Goal: Check status: Check status

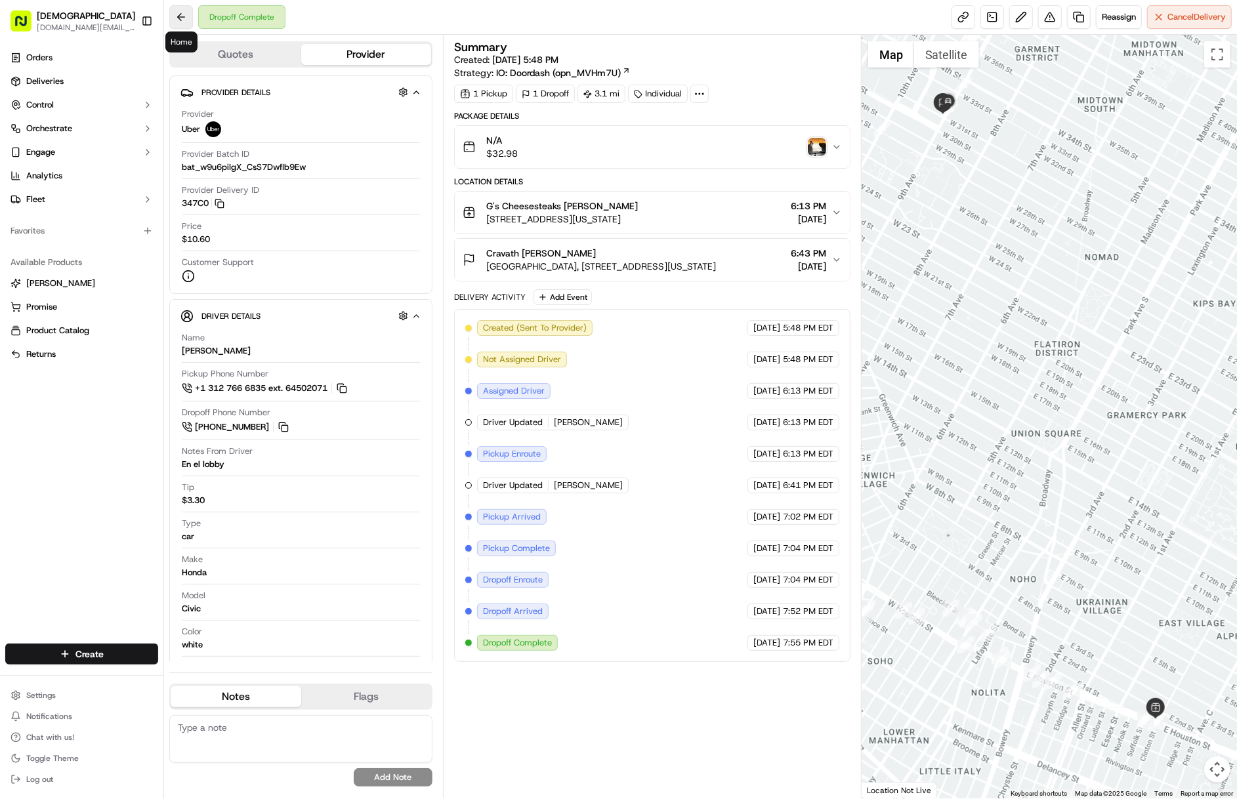
click at [187, 16] on button at bounding box center [181, 17] width 24 height 24
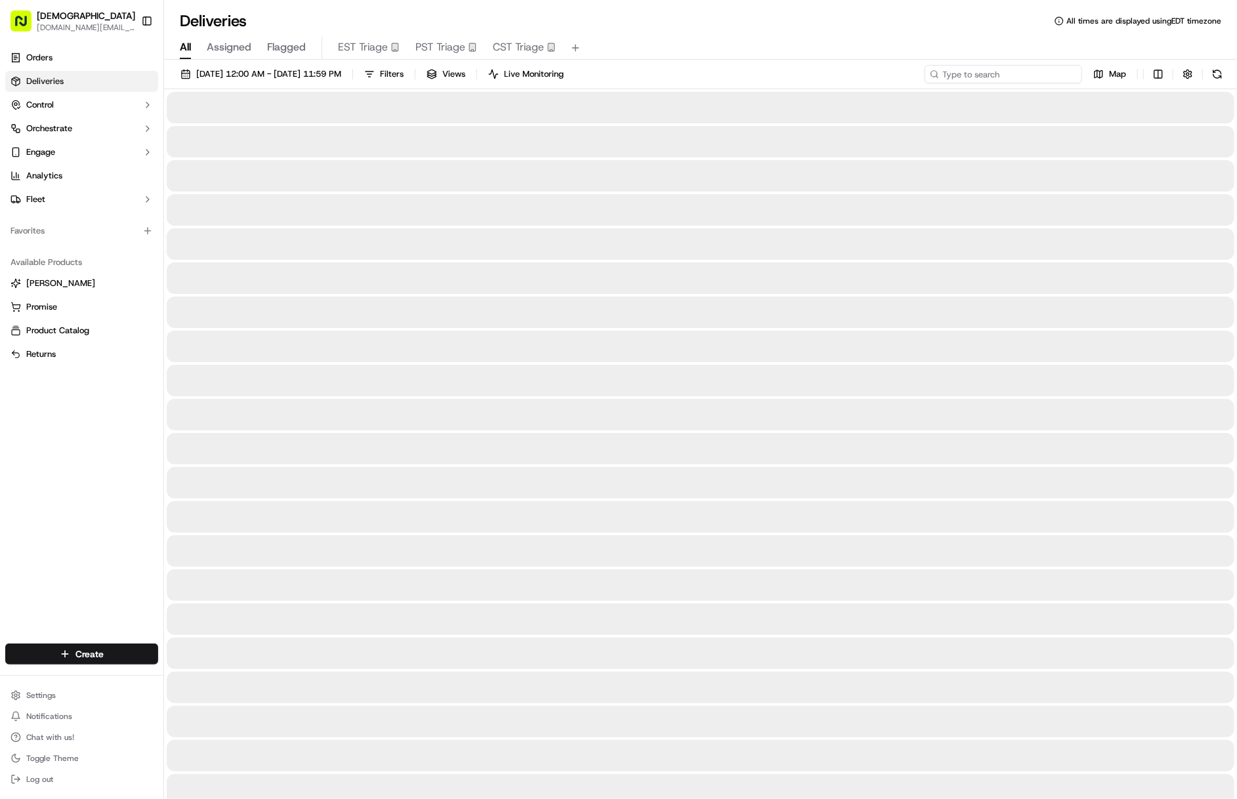
click at [1004, 71] on input at bounding box center [1002, 74] width 157 height 18
paste input "ALNY09152550389"
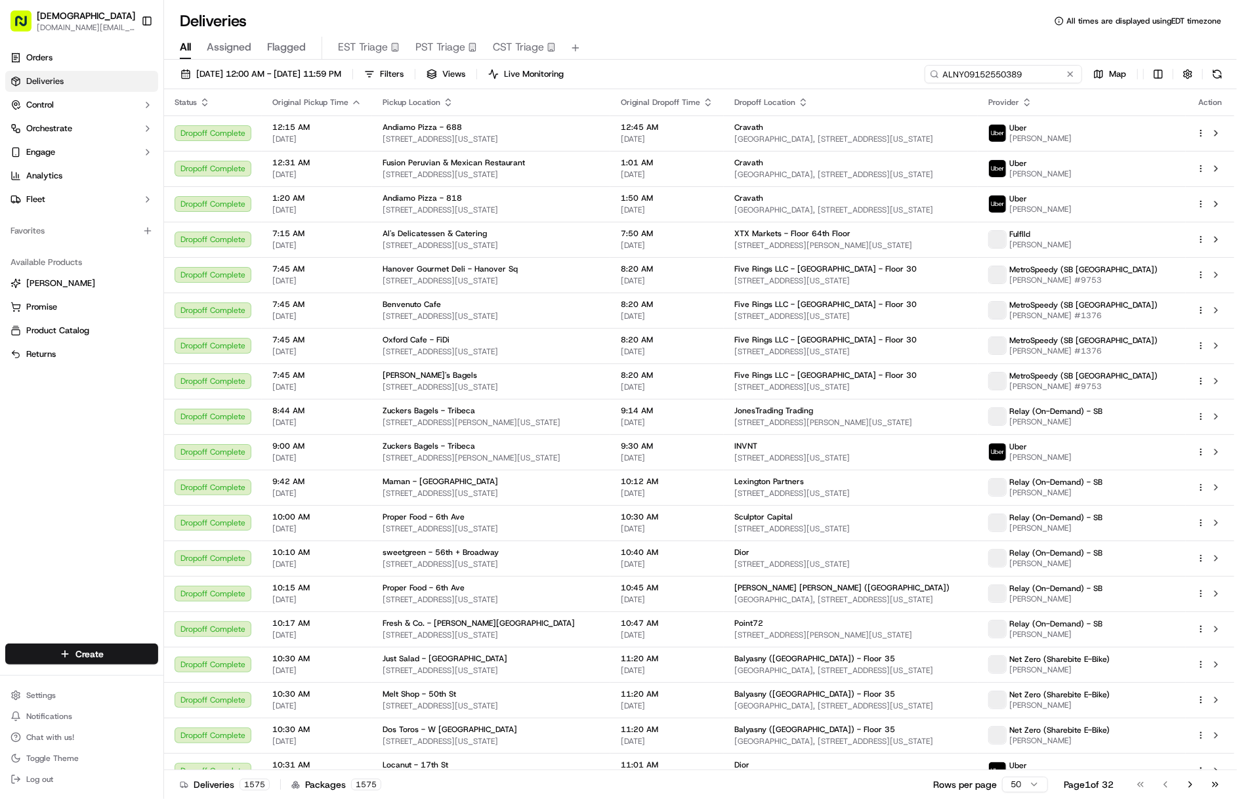
click at [1026, 77] on input "ALNY09152550389" at bounding box center [1002, 74] width 157 height 18
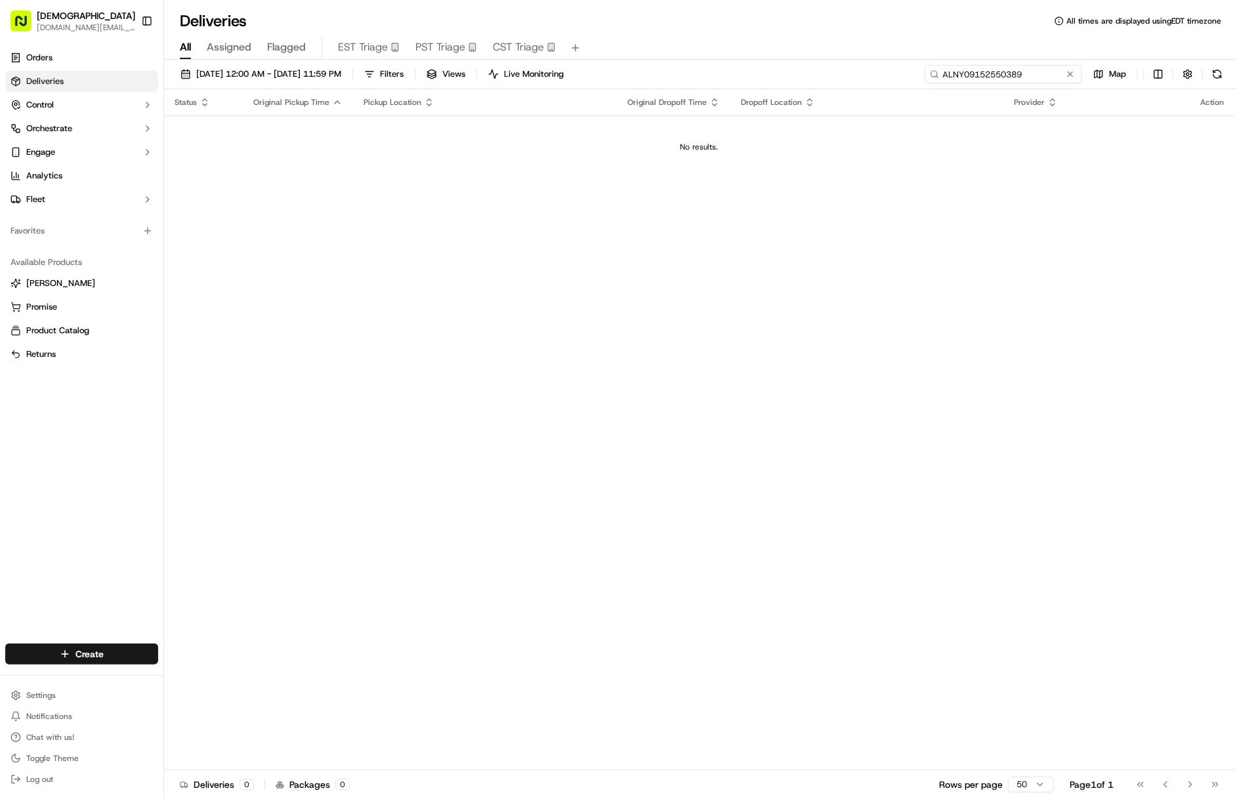
type input "ALNY09152550389"
click at [646, 151] on div "Status Original Pickup Time Pickup Location Original Dropoff Time Dropoff Locat…" at bounding box center [699, 429] width 1070 height 681
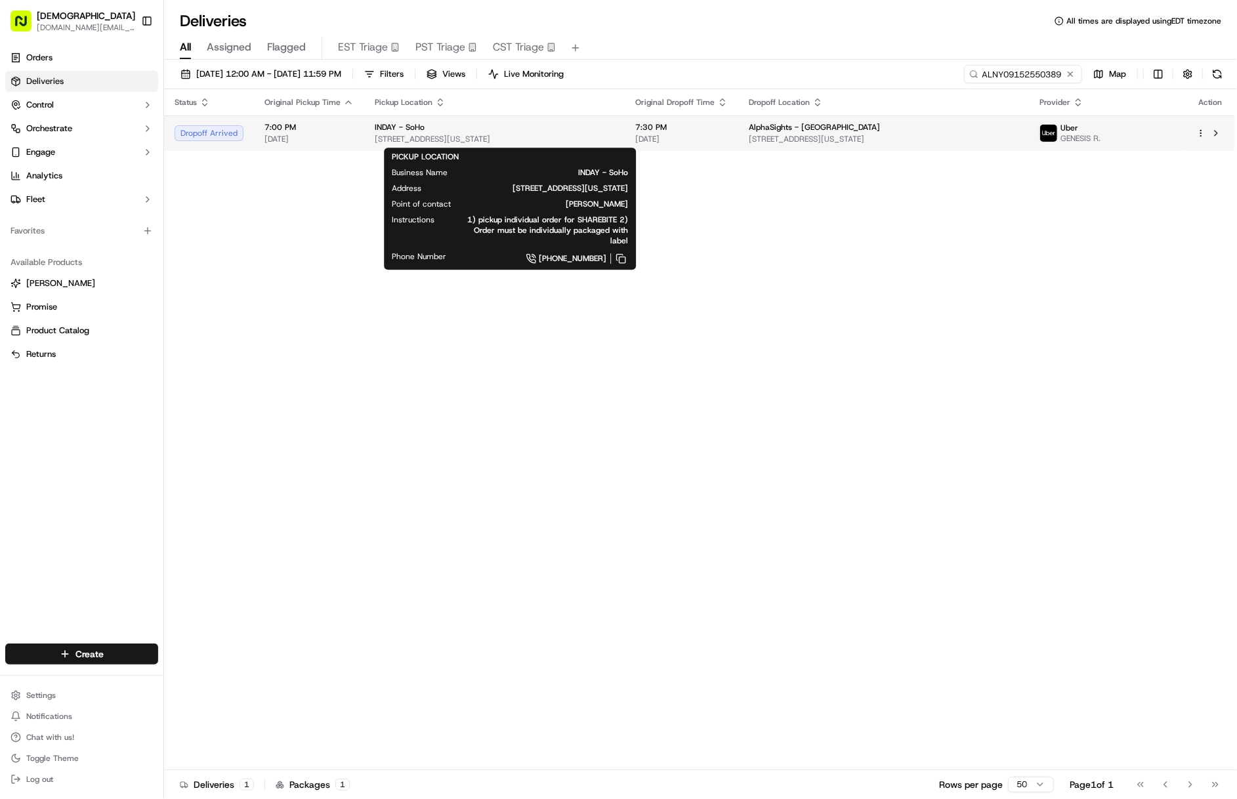
click at [597, 142] on span "[STREET_ADDRESS][US_STATE]" at bounding box center [494, 139] width 239 height 10
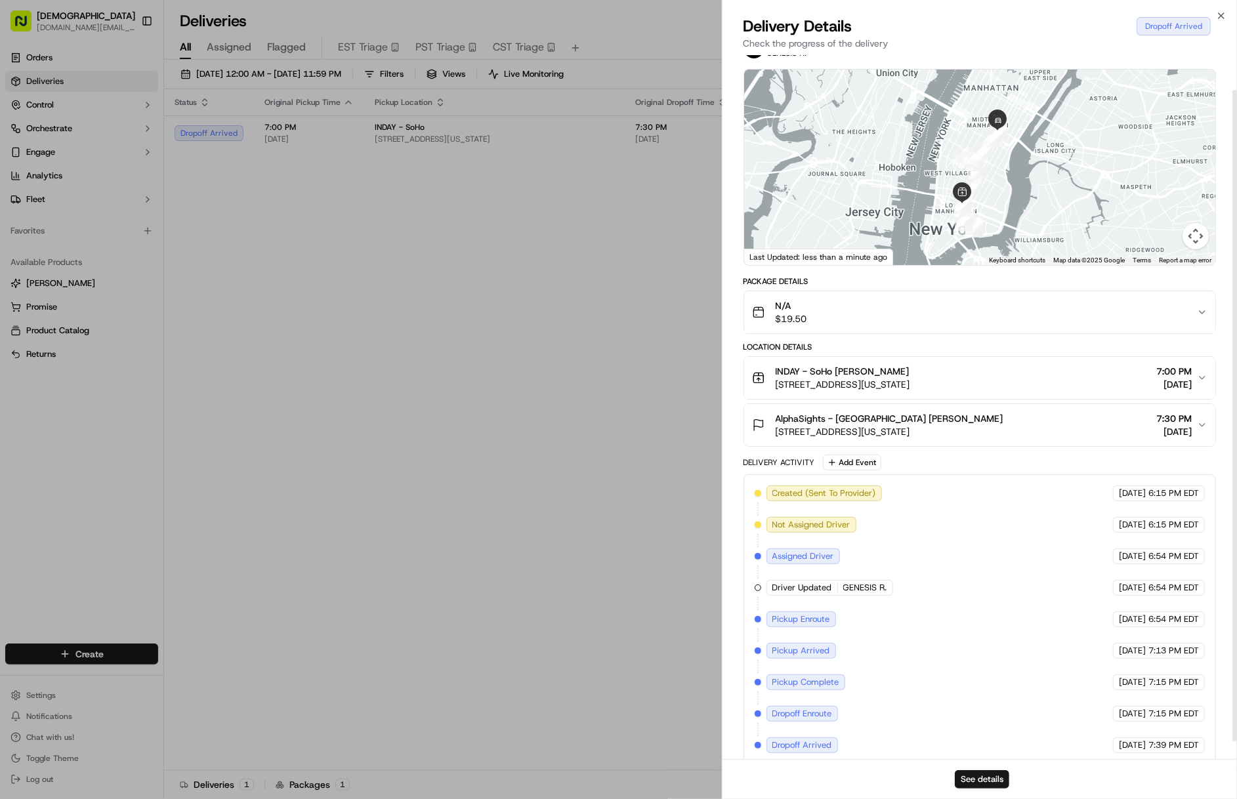
scroll to position [56, 0]
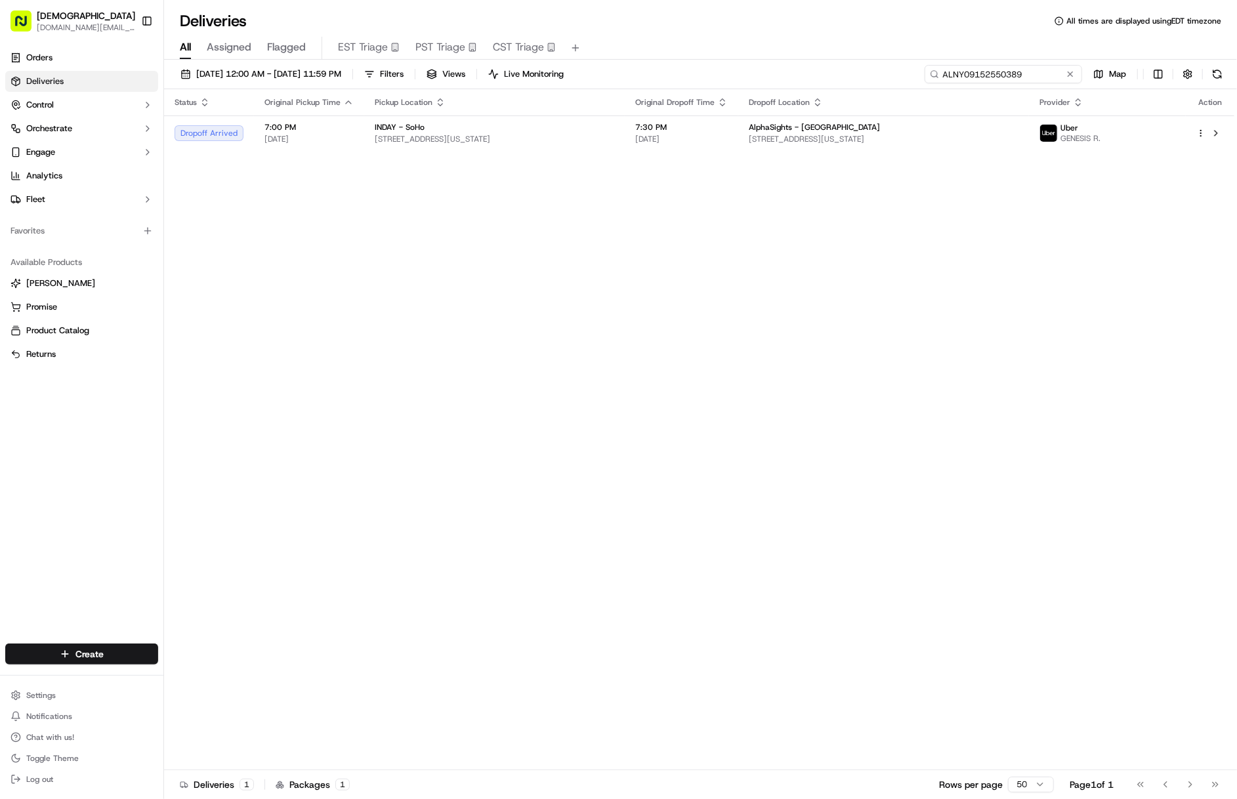
click at [1022, 71] on input "ALNY09152550389" at bounding box center [1002, 74] width 157 height 18
click at [1026, 73] on input "ALNY09152550389" at bounding box center [1002, 74] width 157 height 18
paste input "BSP09152572488"
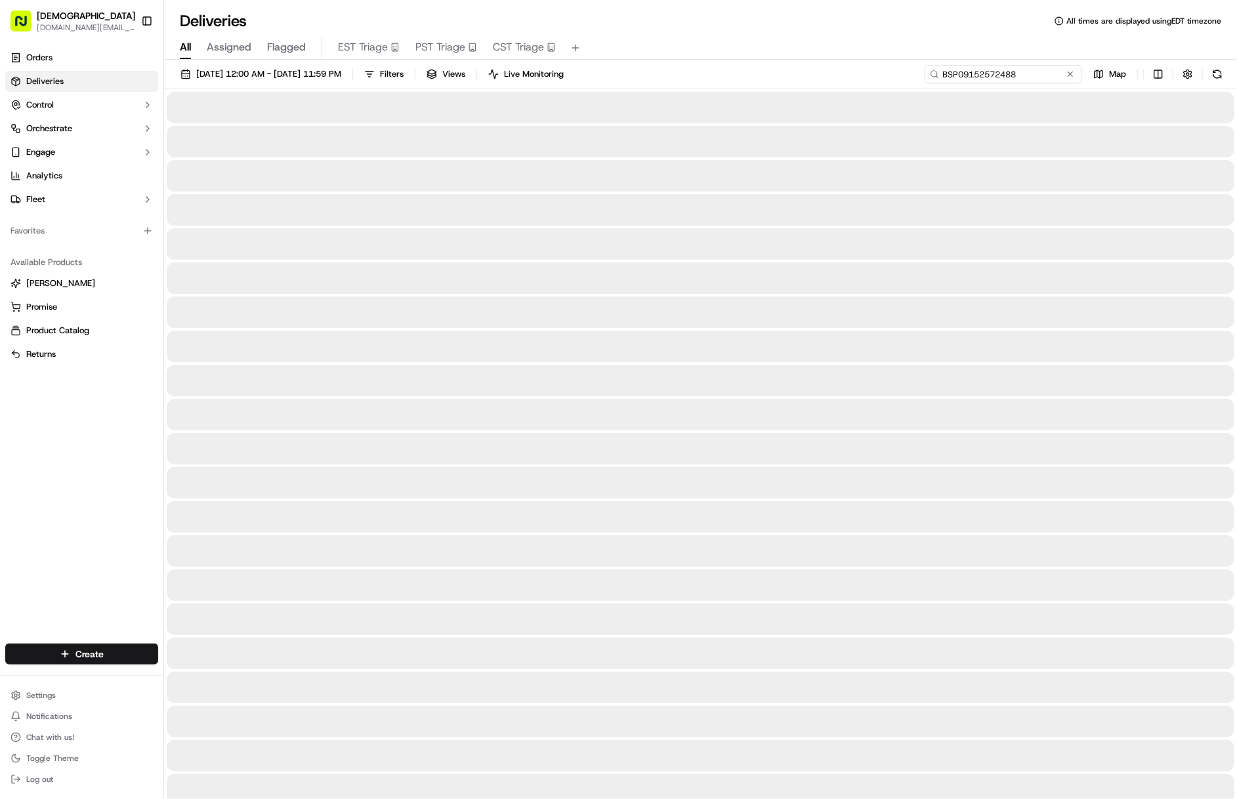
type input "BSP09152572488"
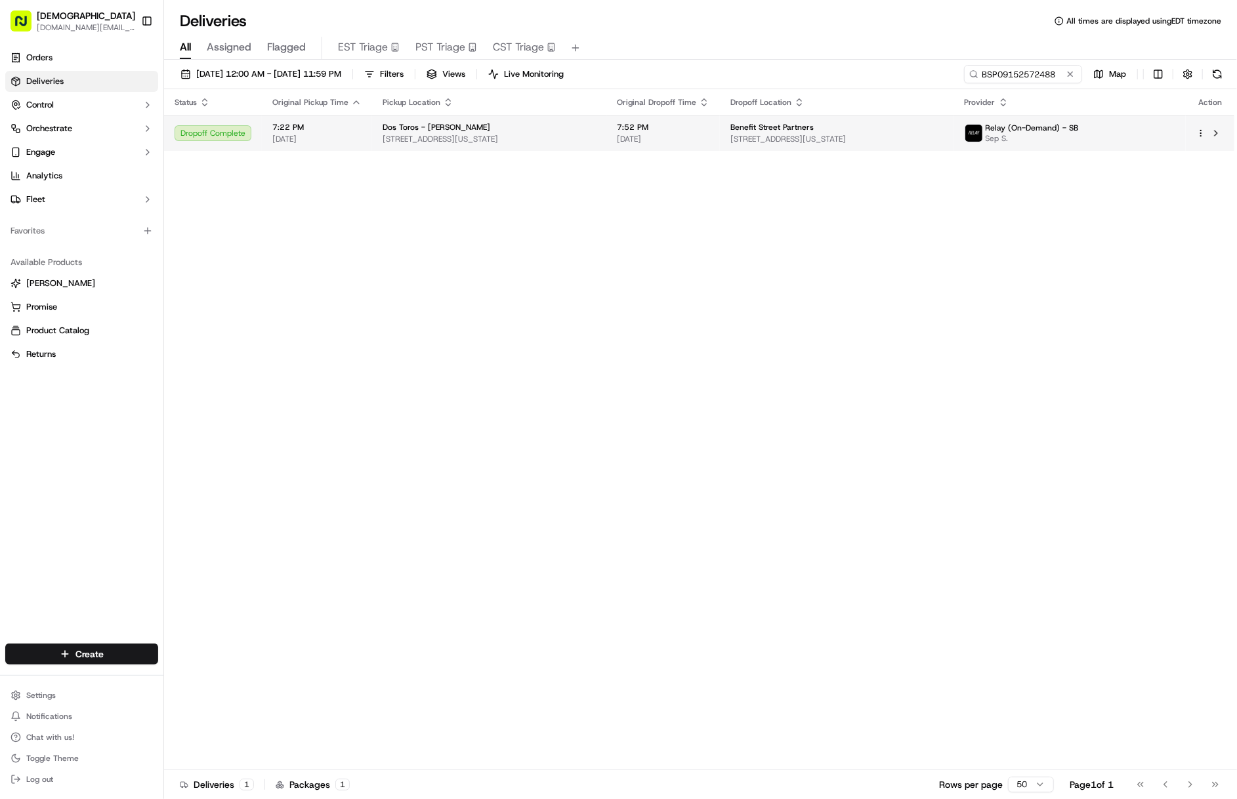
click at [689, 138] on span "[DATE]" at bounding box center [663, 139] width 92 height 10
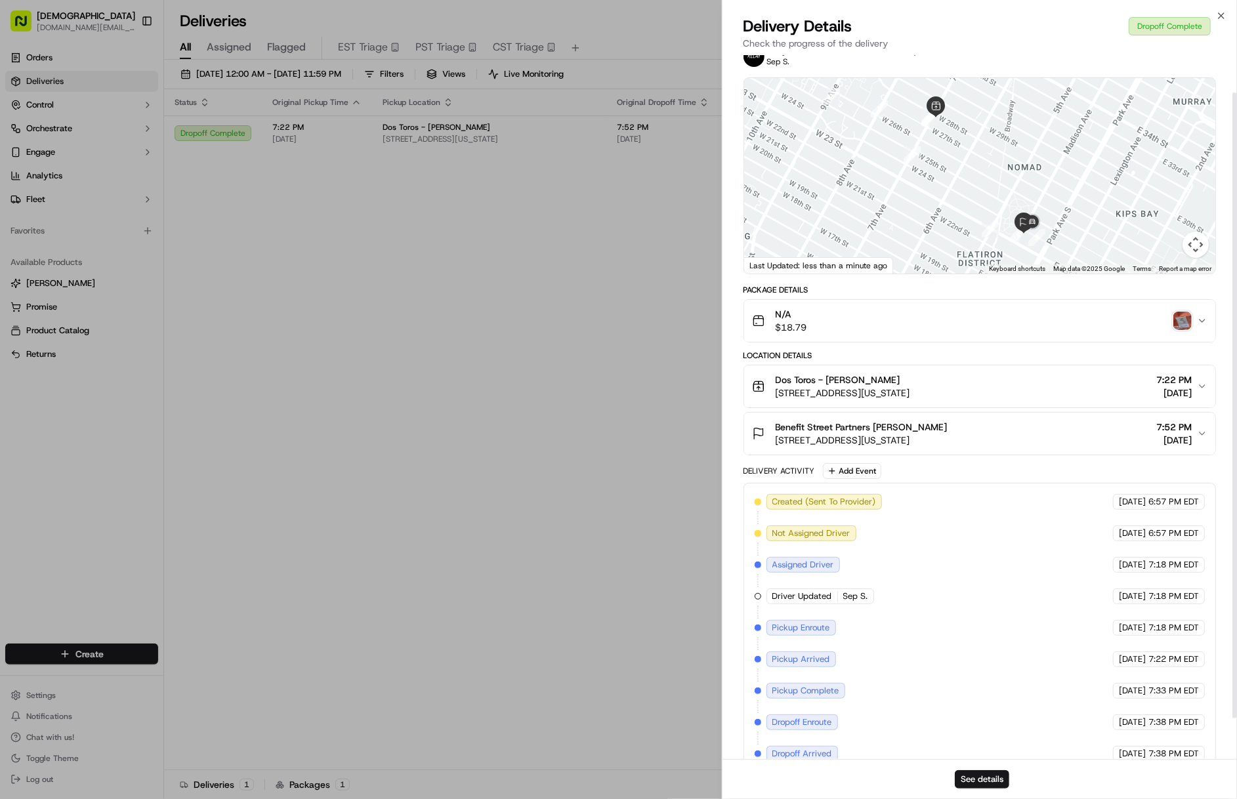
scroll to position [1, 0]
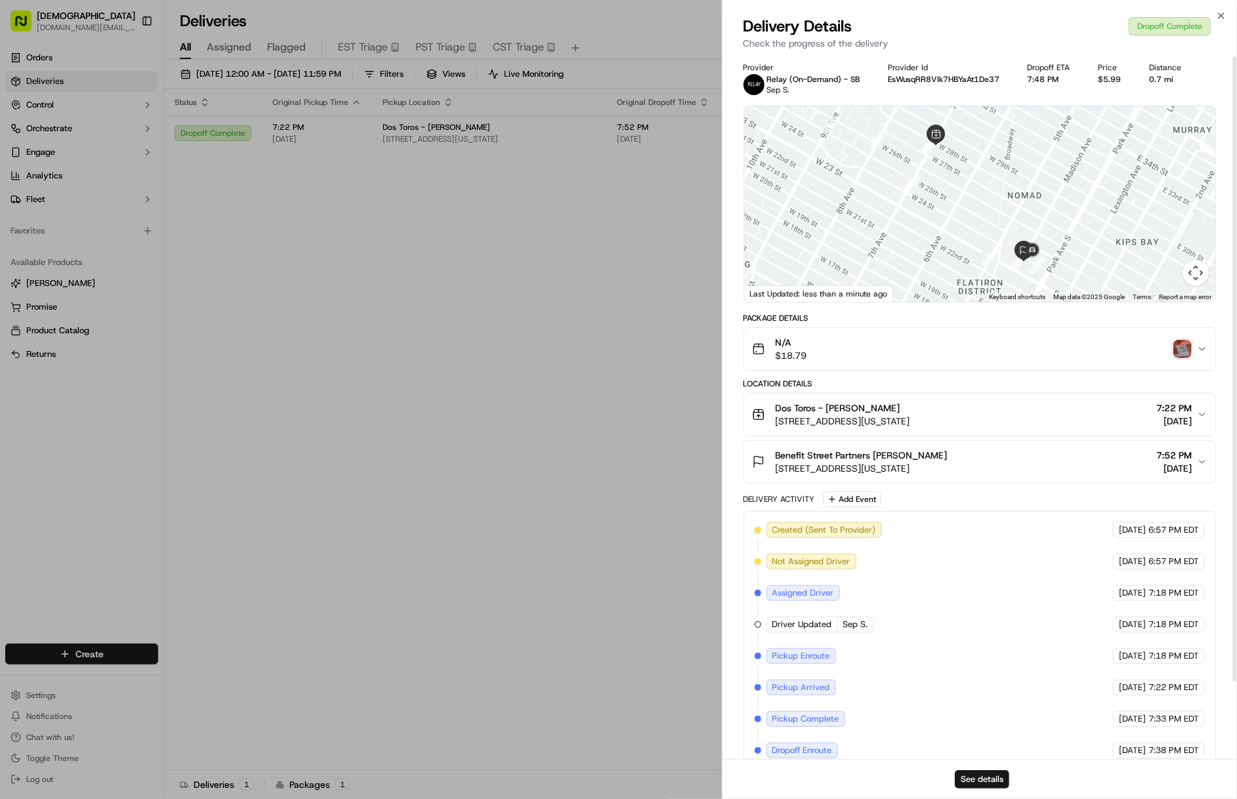
click at [1189, 358] on div "N/A $18.79" at bounding box center [974, 349] width 445 height 26
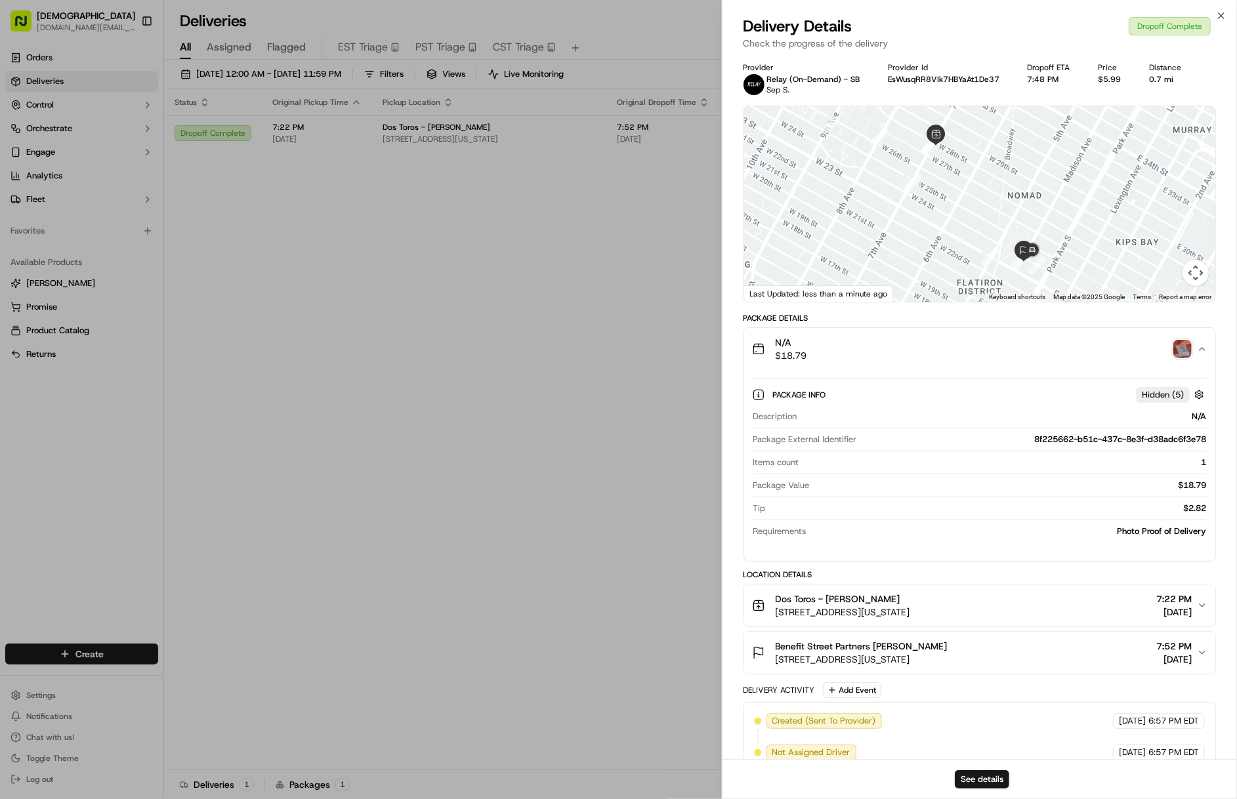
click at [1185, 346] on img "button" at bounding box center [1182, 349] width 18 height 18
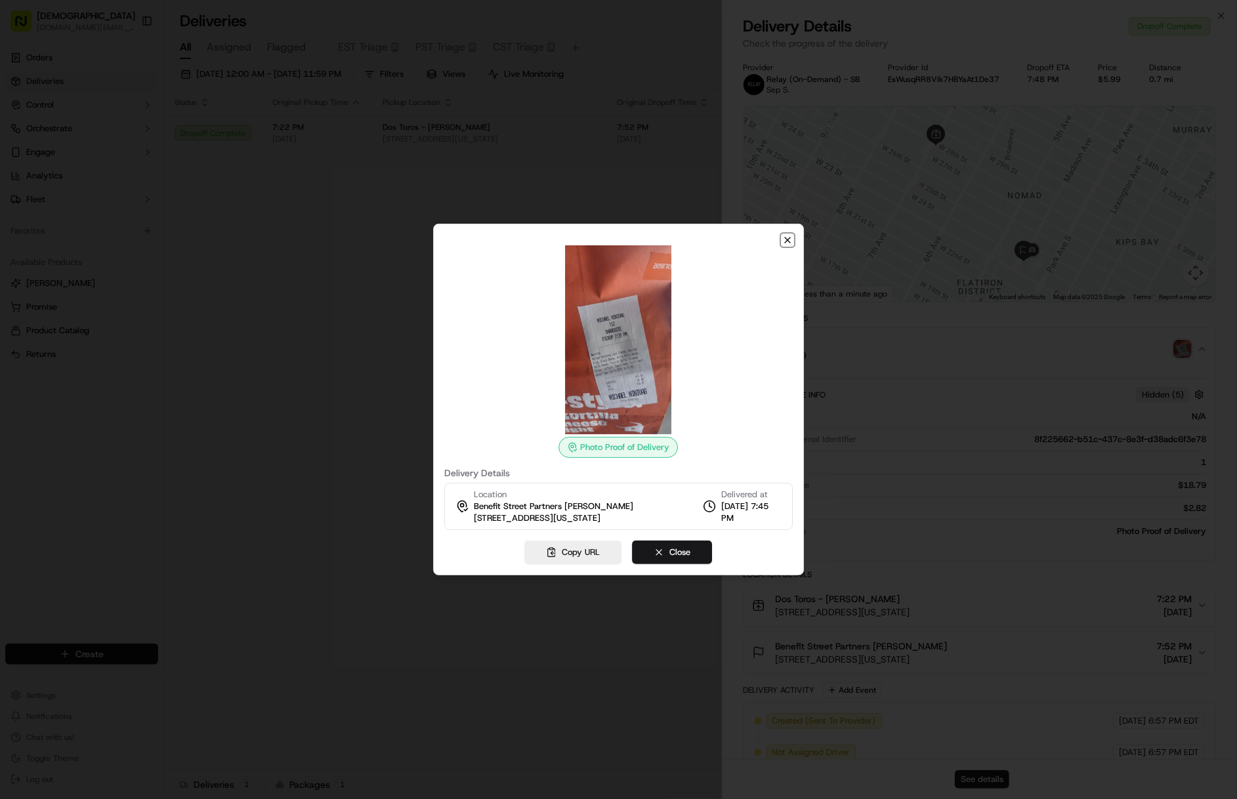
click at [783, 239] on icon "button" at bounding box center [787, 240] width 10 height 10
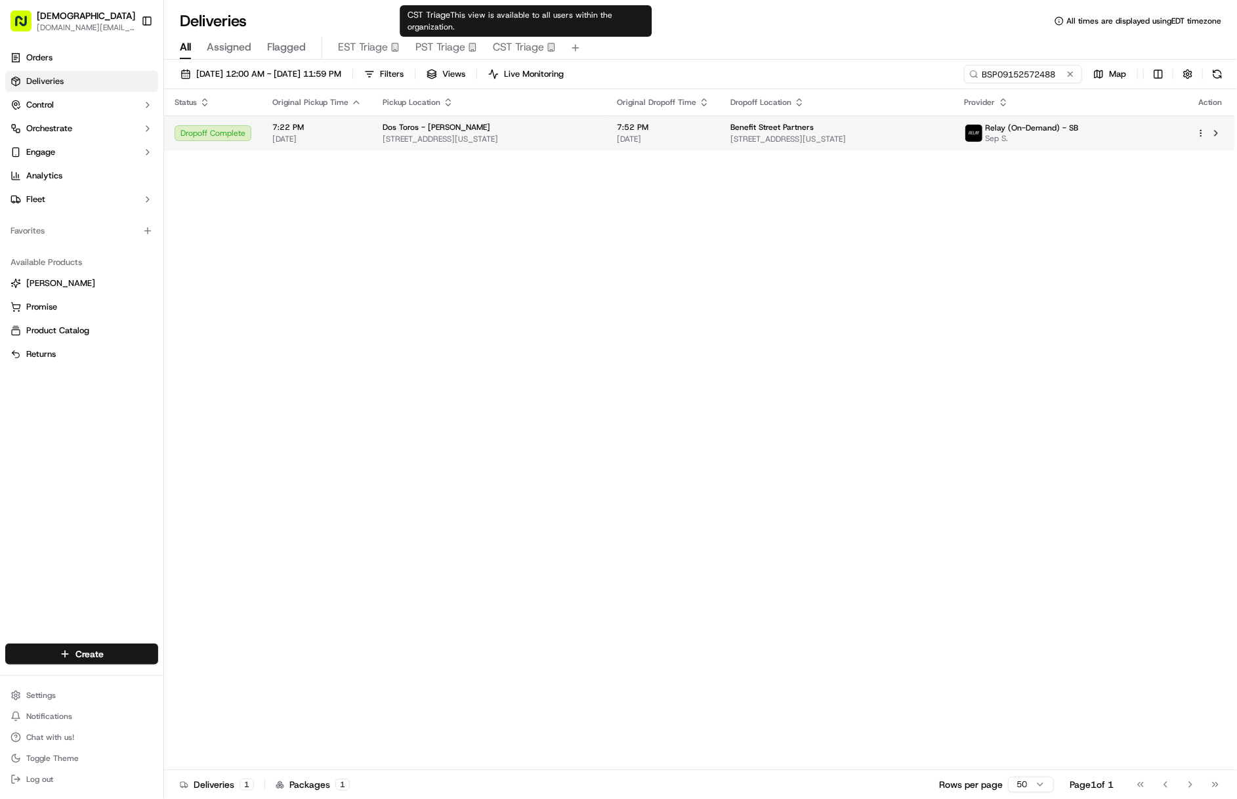
click at [854, 134] on span "[STREET_ADDRESS][US_STATE]" at bounding box center [836, 139] width 213 height 10
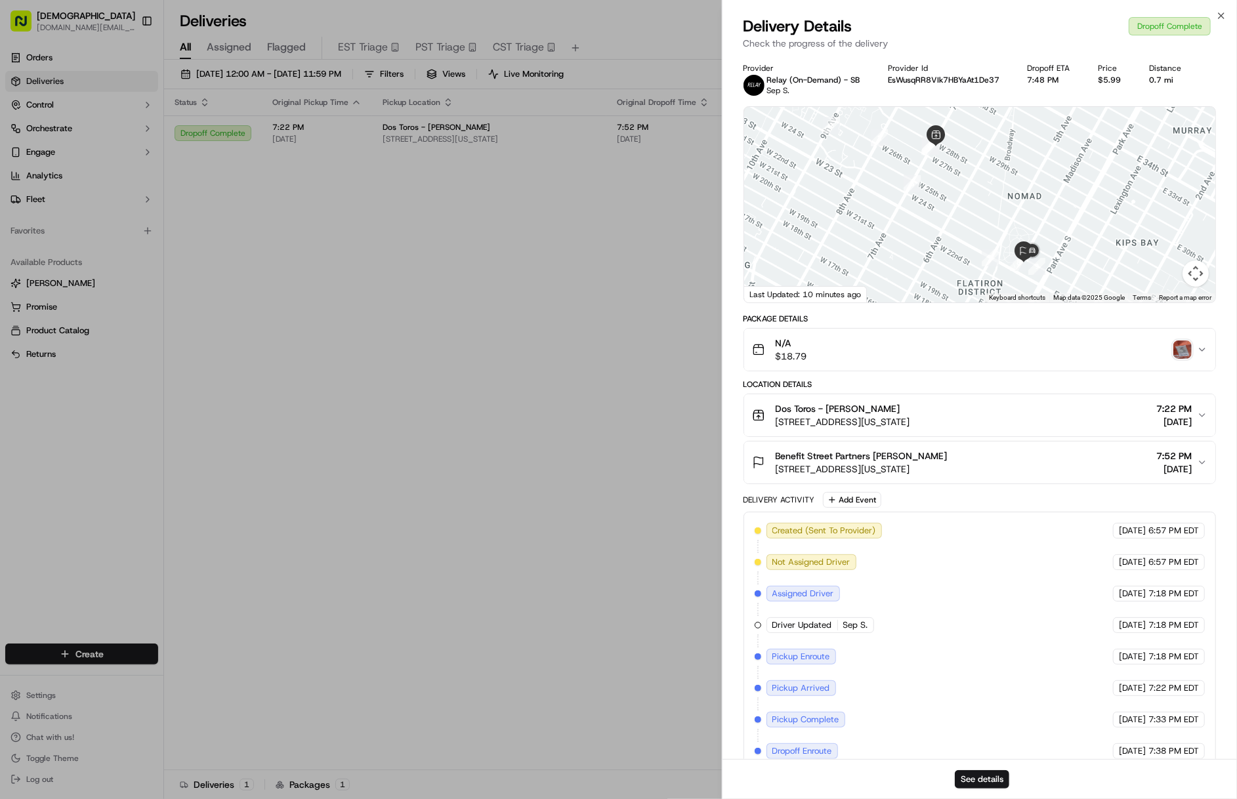
click at [998, 457] on div "Benefit Street Partners [PERSON_NAME] [STREET_ADDRESS][US_STATE] 7:52 PM [DATE]" at bounding box center [974, 462] width 445 height 26
